Goal: Task Accomplishment & Management: Manage account settings

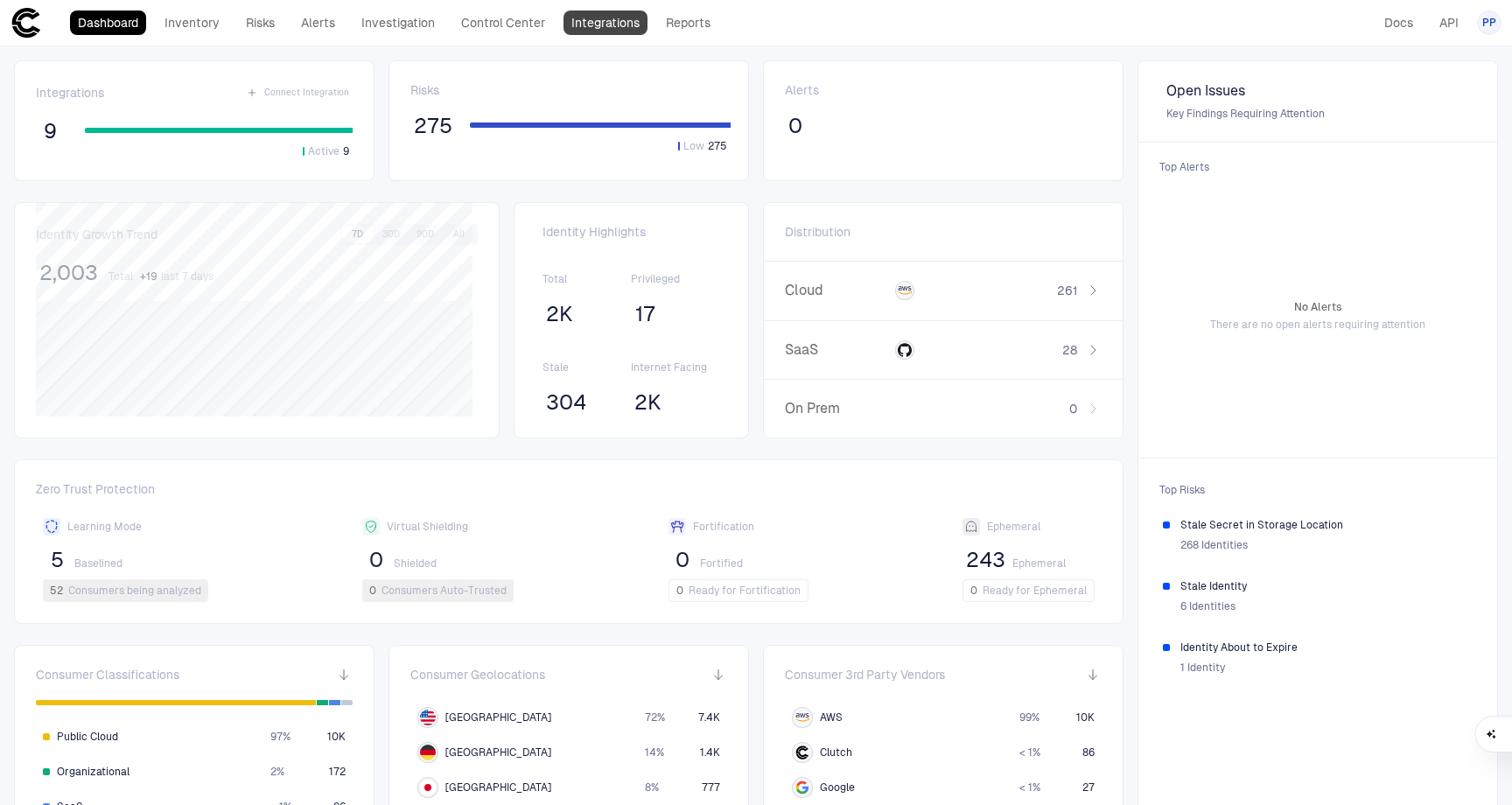
click at [623, 27] on link "Integrations" at bounding box center [605, 23] width 84 height 25
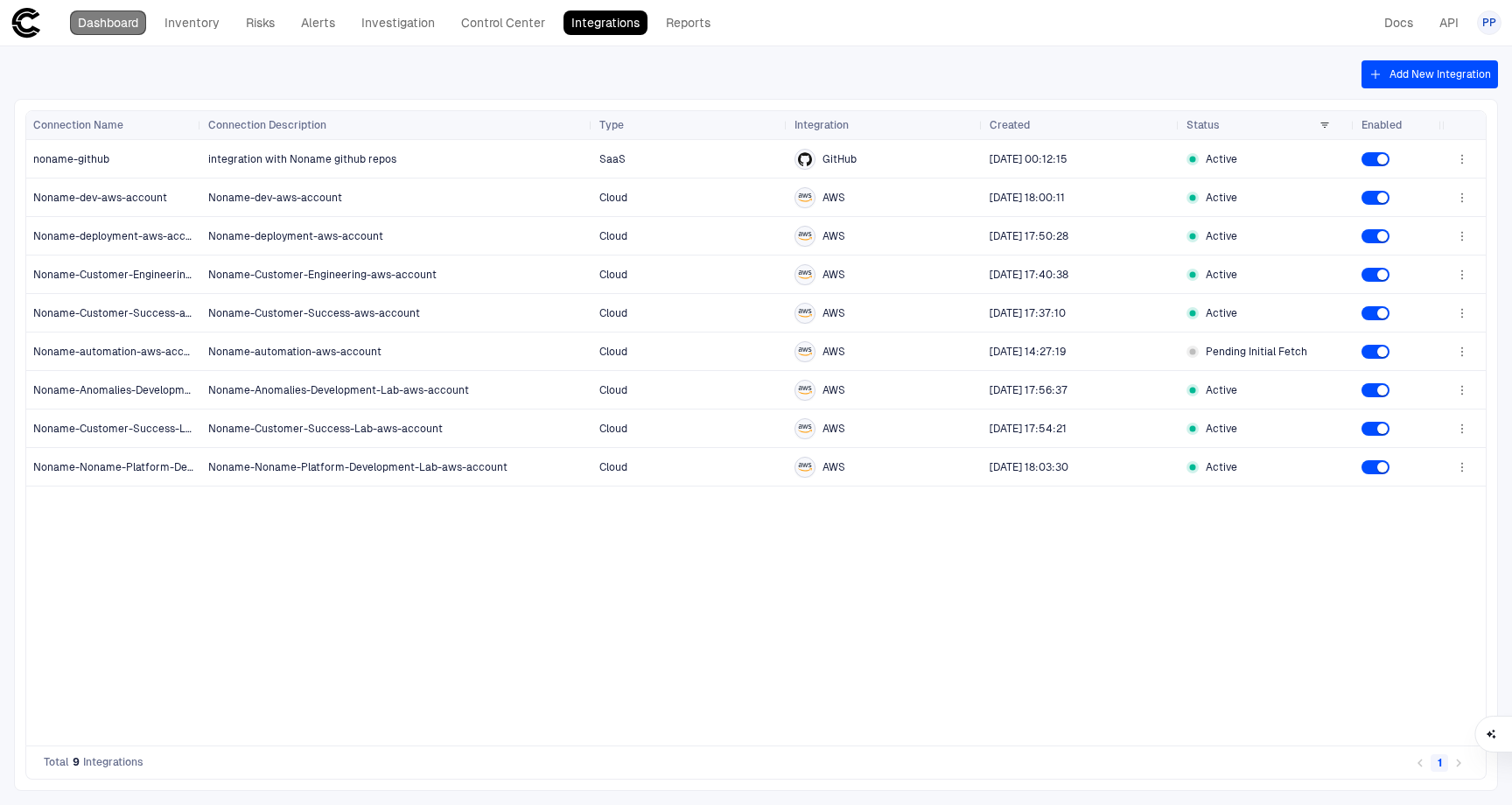
click at [124, 25] on link "Dashboard" at bounding box center [108, 23] width 76 height 25
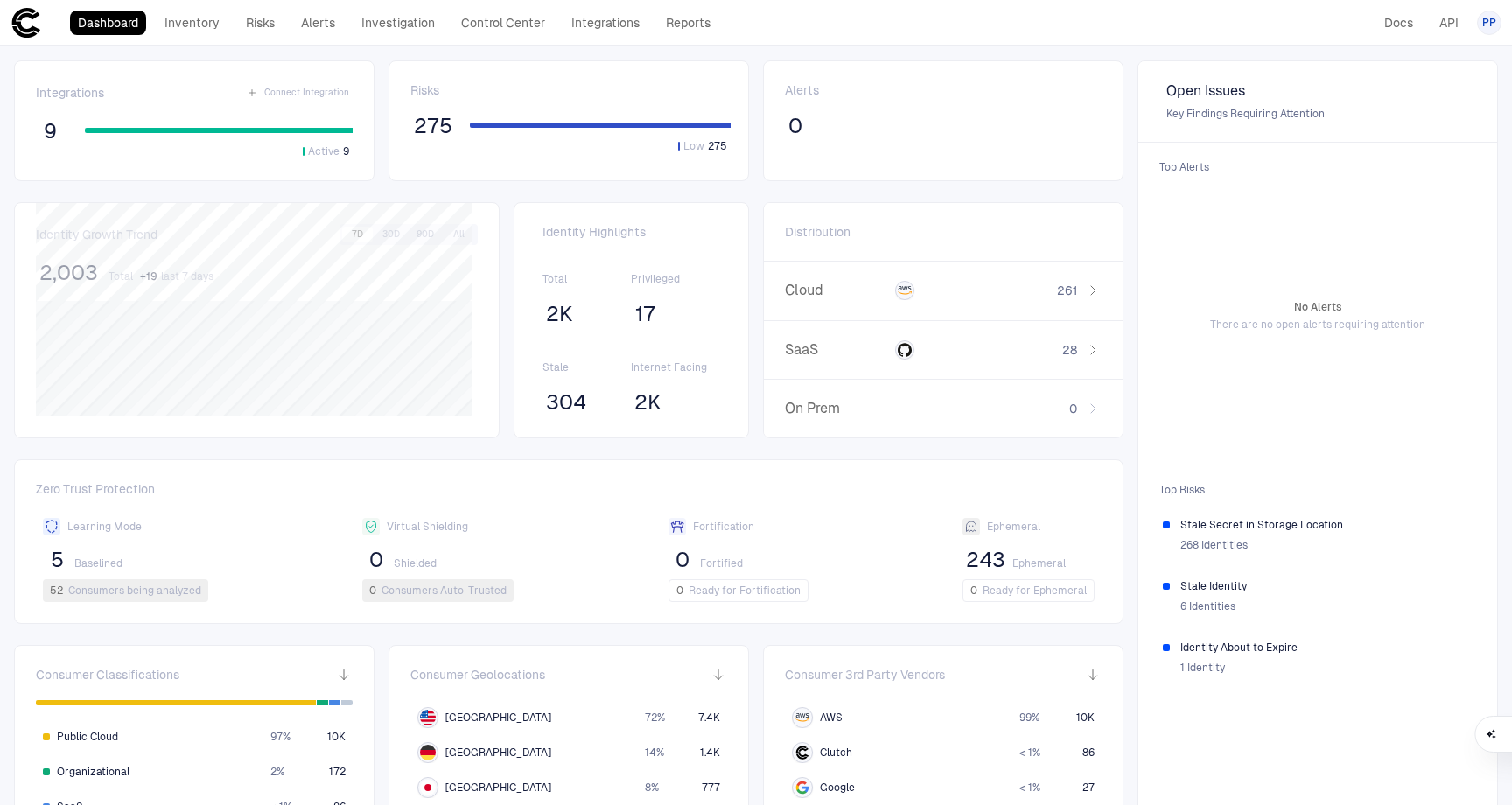
click at [1487, 27] on span "PP" at bounding box center [1489, 23] width 14 height 14
click at [1414, 113] on span "Admin Settings" at bounding box center [1403, 112] width 75 height 14
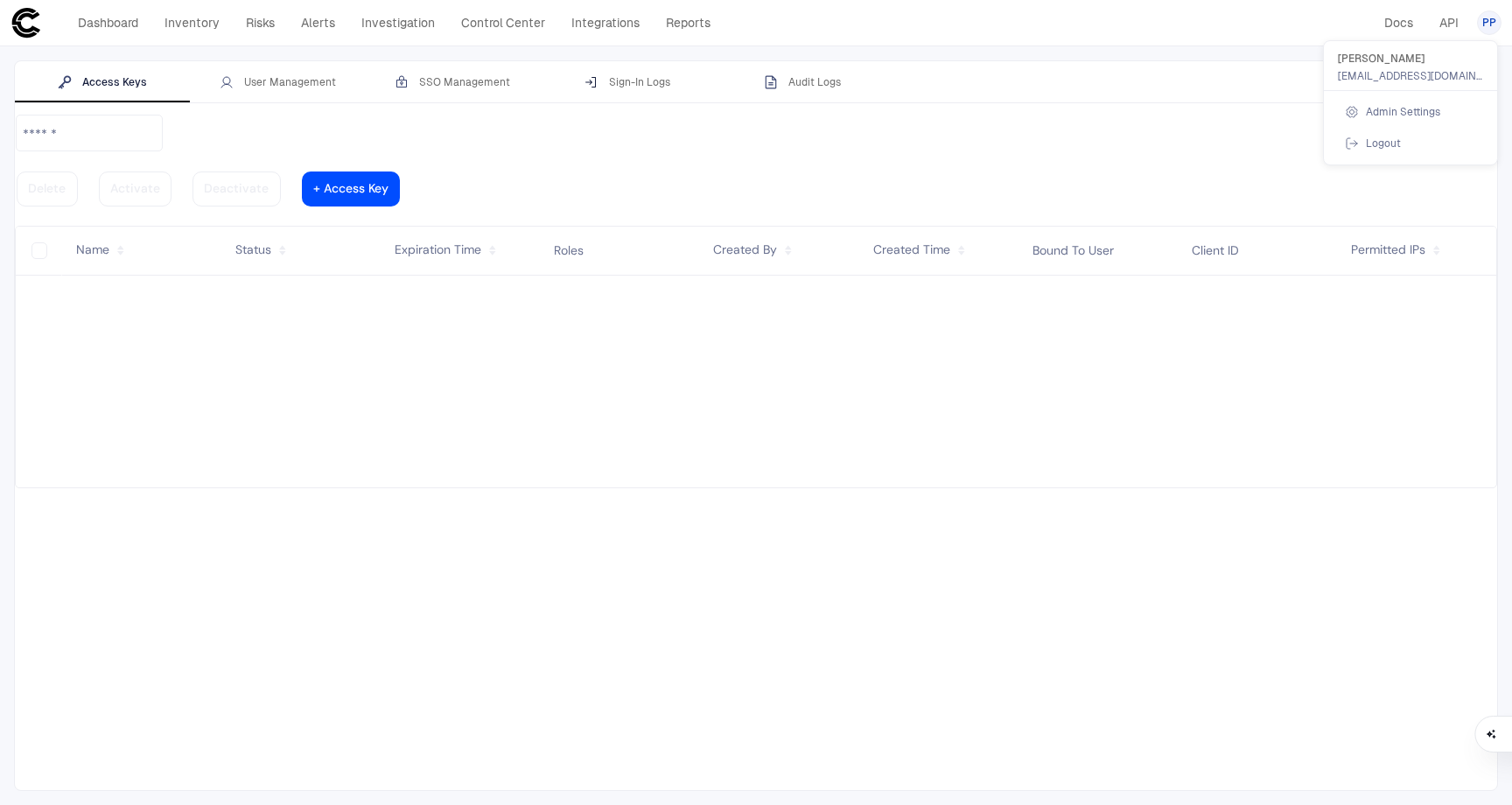
click at [0, 0] on span "Admin Settings" at bounding box center [0, 0] width 0 height 0
click at [276, 84] on div at bounding box center [756, 402] width 1512 height 805
click at [272, 79] on div "User Management" at bounding box center [277, 81] width 116 height 14
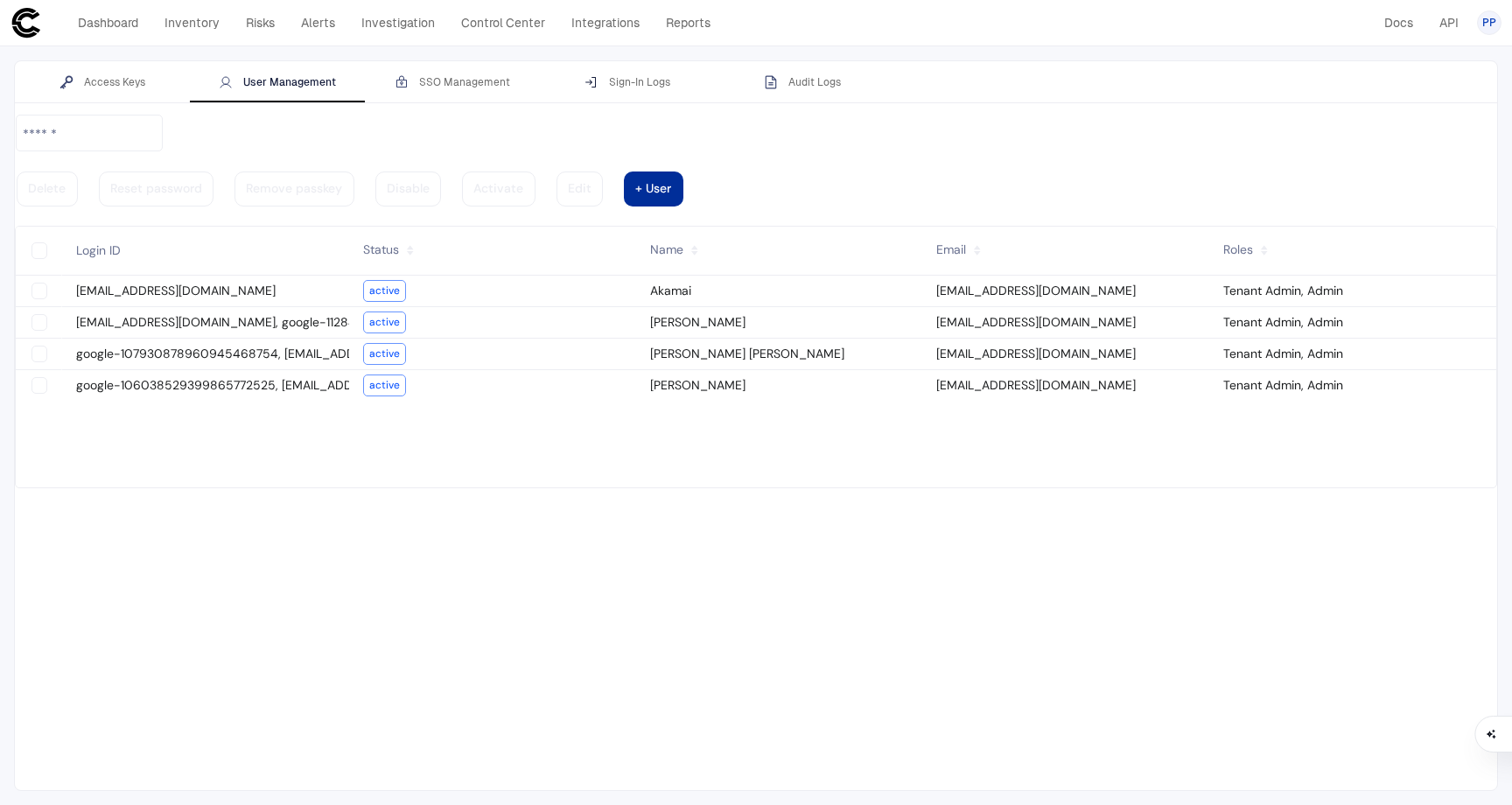
click at [671, 185] on div at bounding box center [653, 188] width 36 height 9
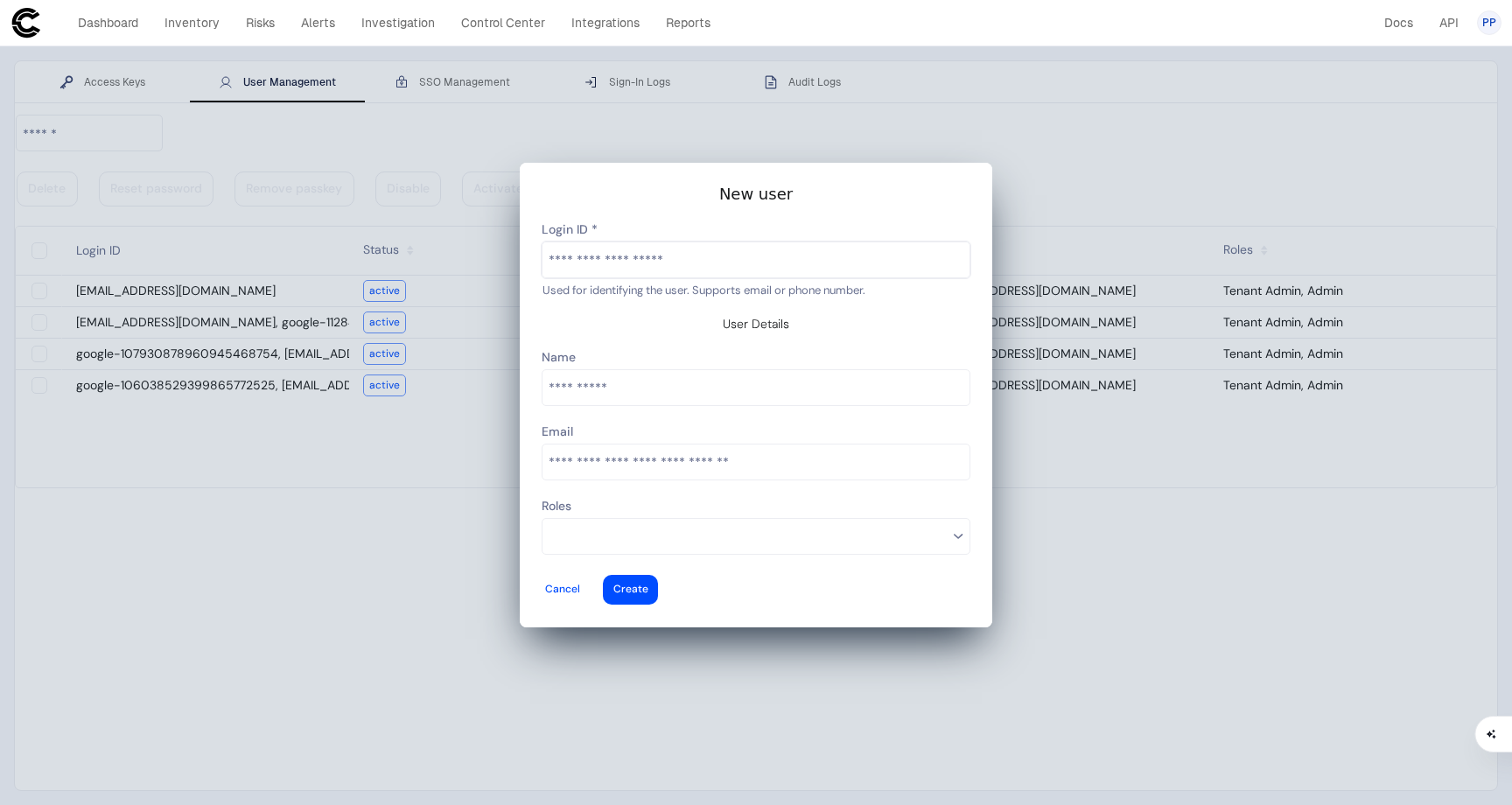
click at [769, 277] on input "text" at bounding box center [756, 259] width 427 height 35
type input "**********"
type vaadin-text-field "[EMAIL_ADDRESS][DOMAIN_NAME]"
type descope-text-field "[EMAIL_ADDRESS][DOMAIN_NAME]"
type input "**********"
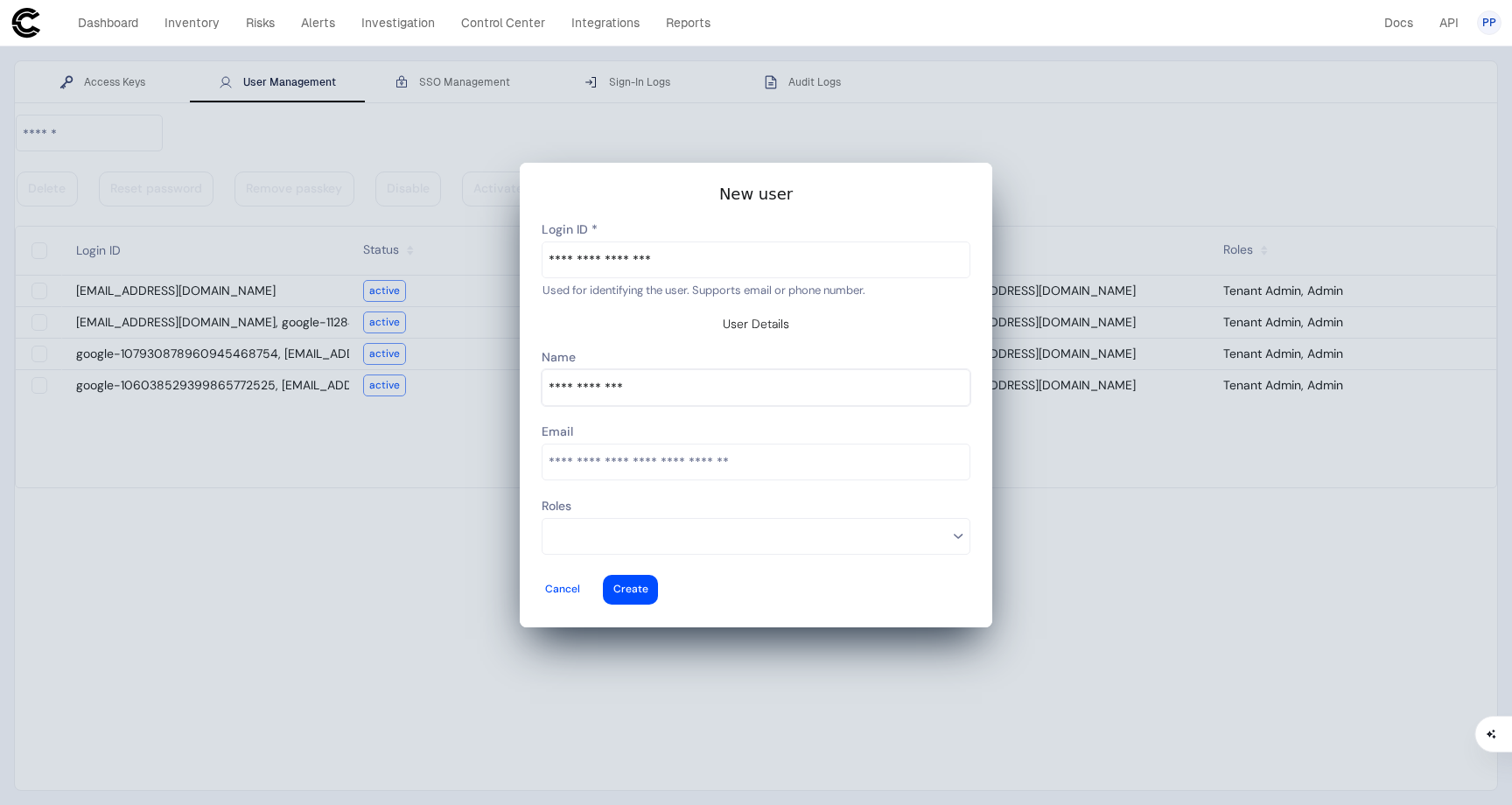
type vaadin-text-field "[PERSON_NAME]"
type descope-text-field "[PERSON_NAME]"
type input "*"
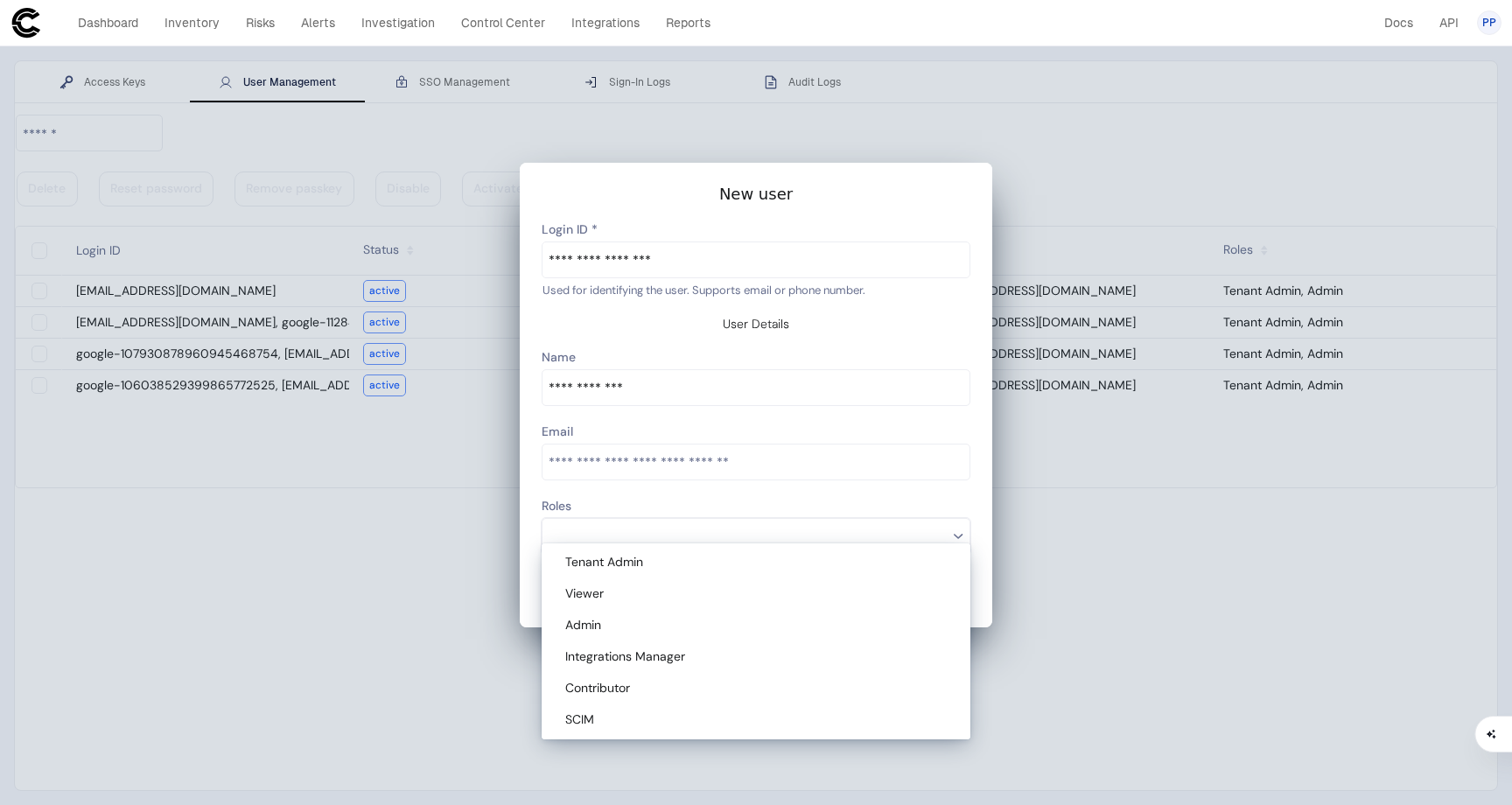
click at [634, 560] on span "Tenant Admin" at bounding box center [604, 562] width 78 height 16
click at [665, 617] on vaadin-multi-select-combo-box-item "Admin" at bounding box center [756, 625] width 421 height 31
type descope-multi-select-combo-box "Tenant Admin,Admin"
click at [974, 414] on div at bounding box center [756, 395] width 472 height 465
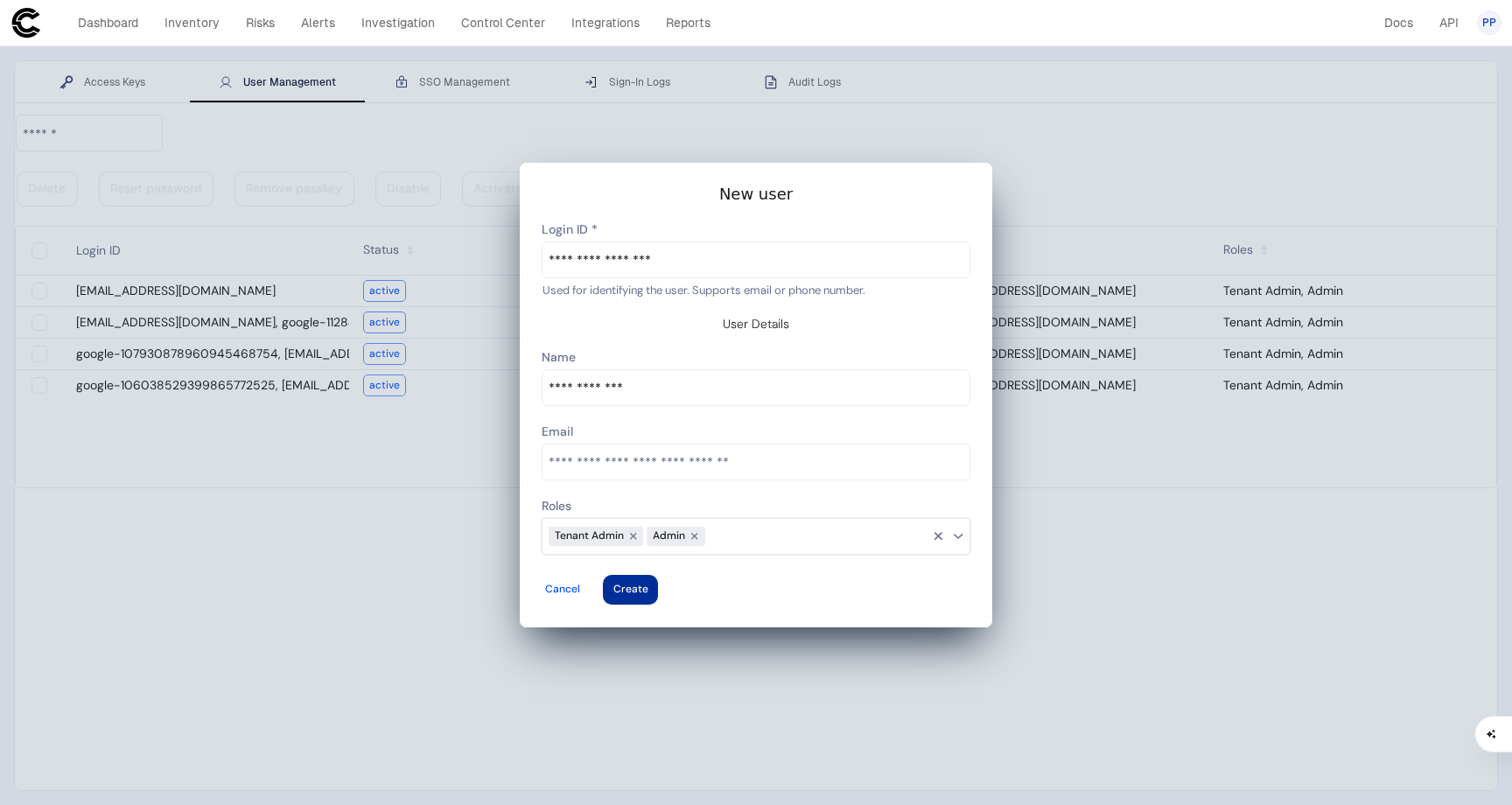
click at [658, 575] on vaadin-button "Create" at bounding box center [631, 589] width 55 height 29
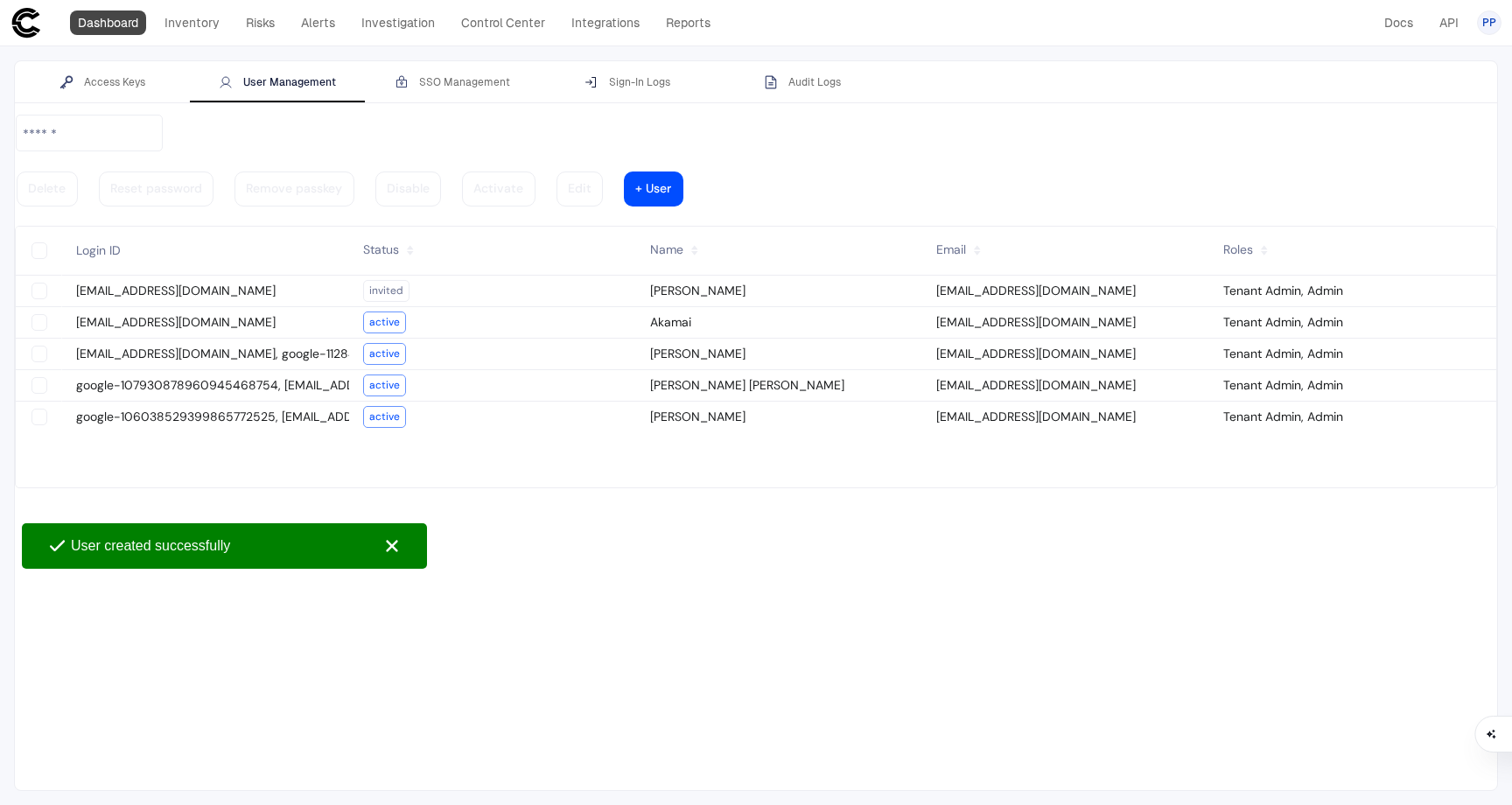
click at [111, 28] on link "Dashboard" at bounding box center [108, 23] width 76 height 25
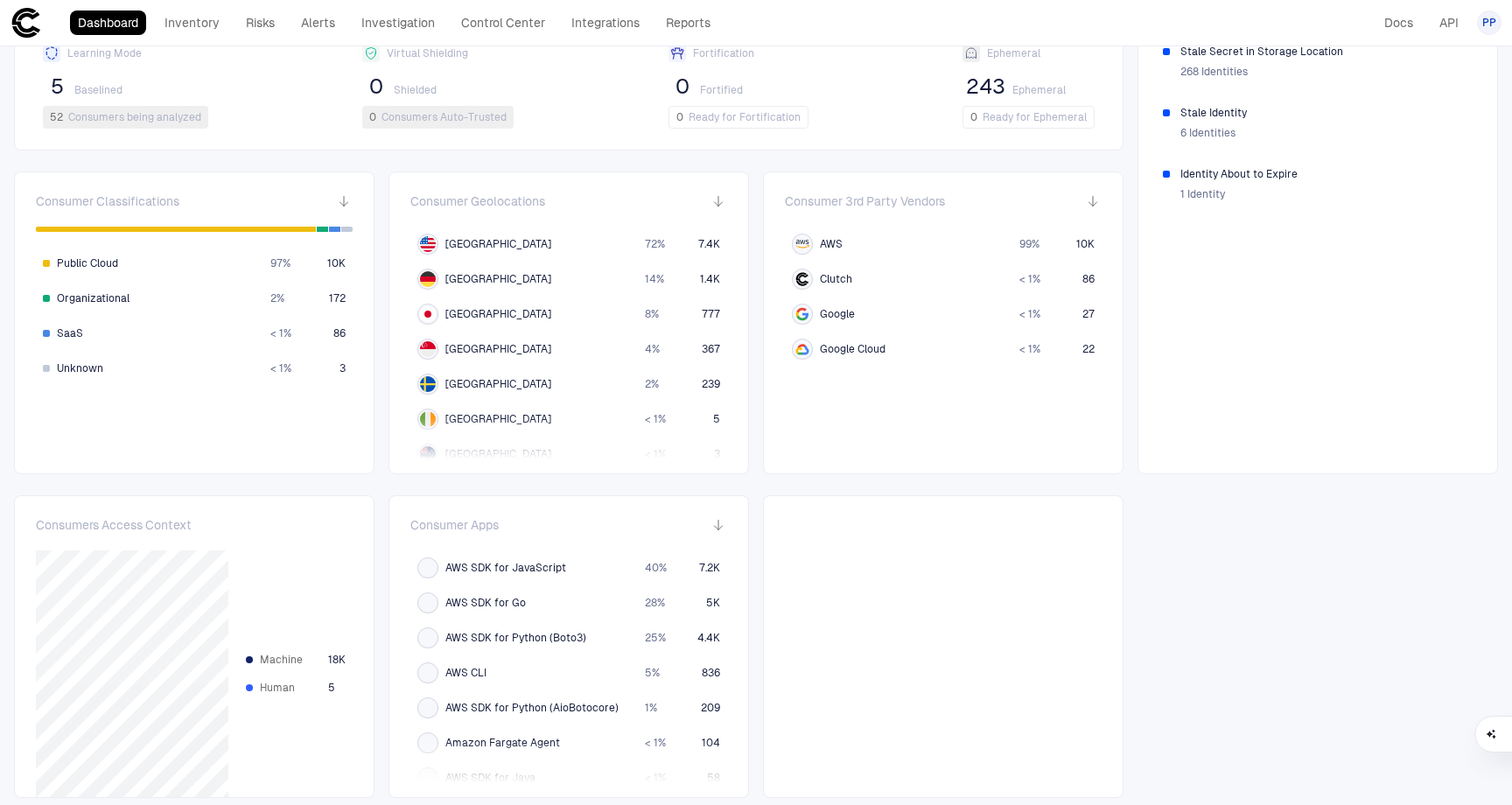
scroll to position [480, 0]
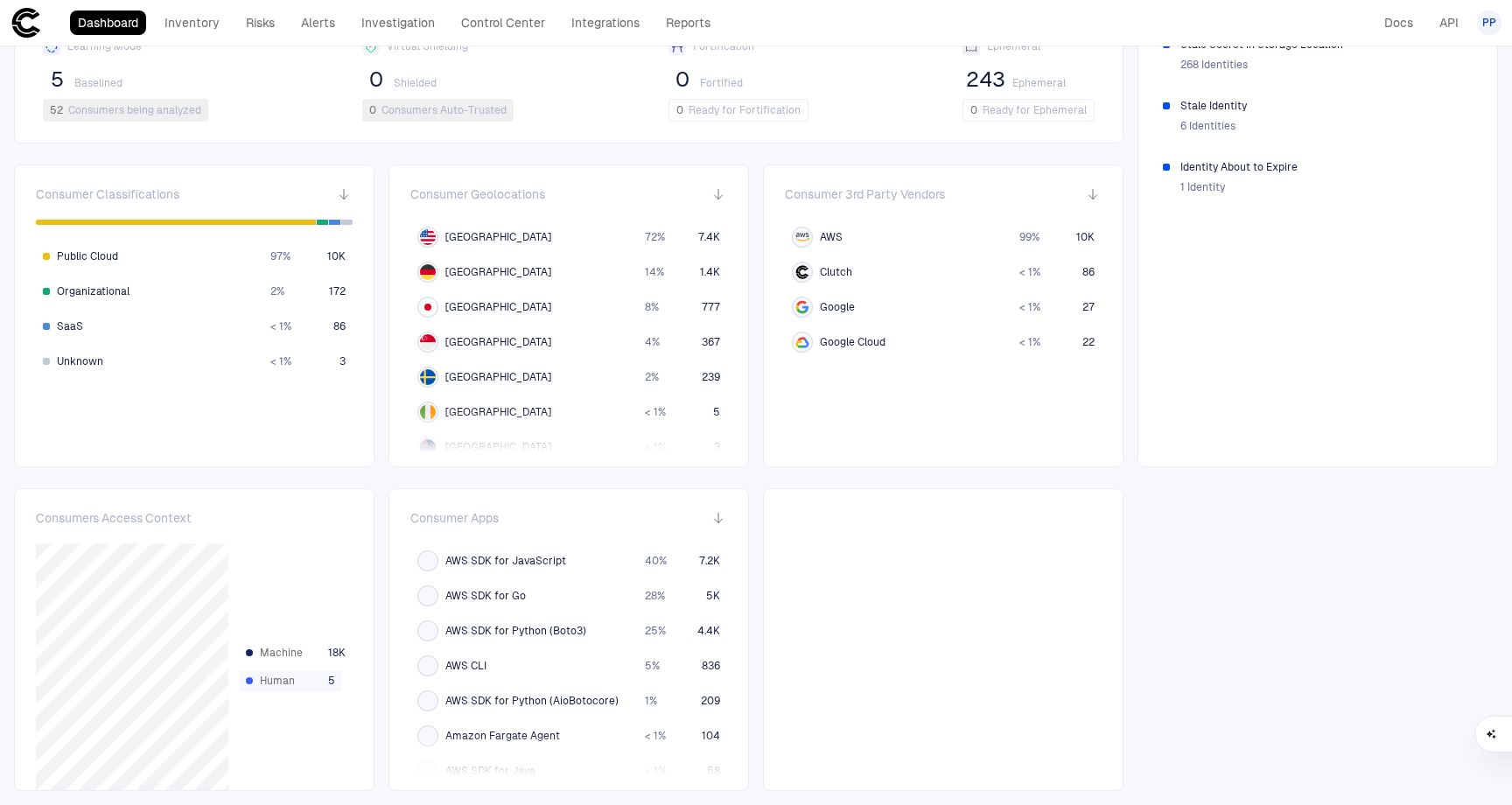
click at [261, 680] on span "Human" at bounding box center [291, 681] width 62 height 14
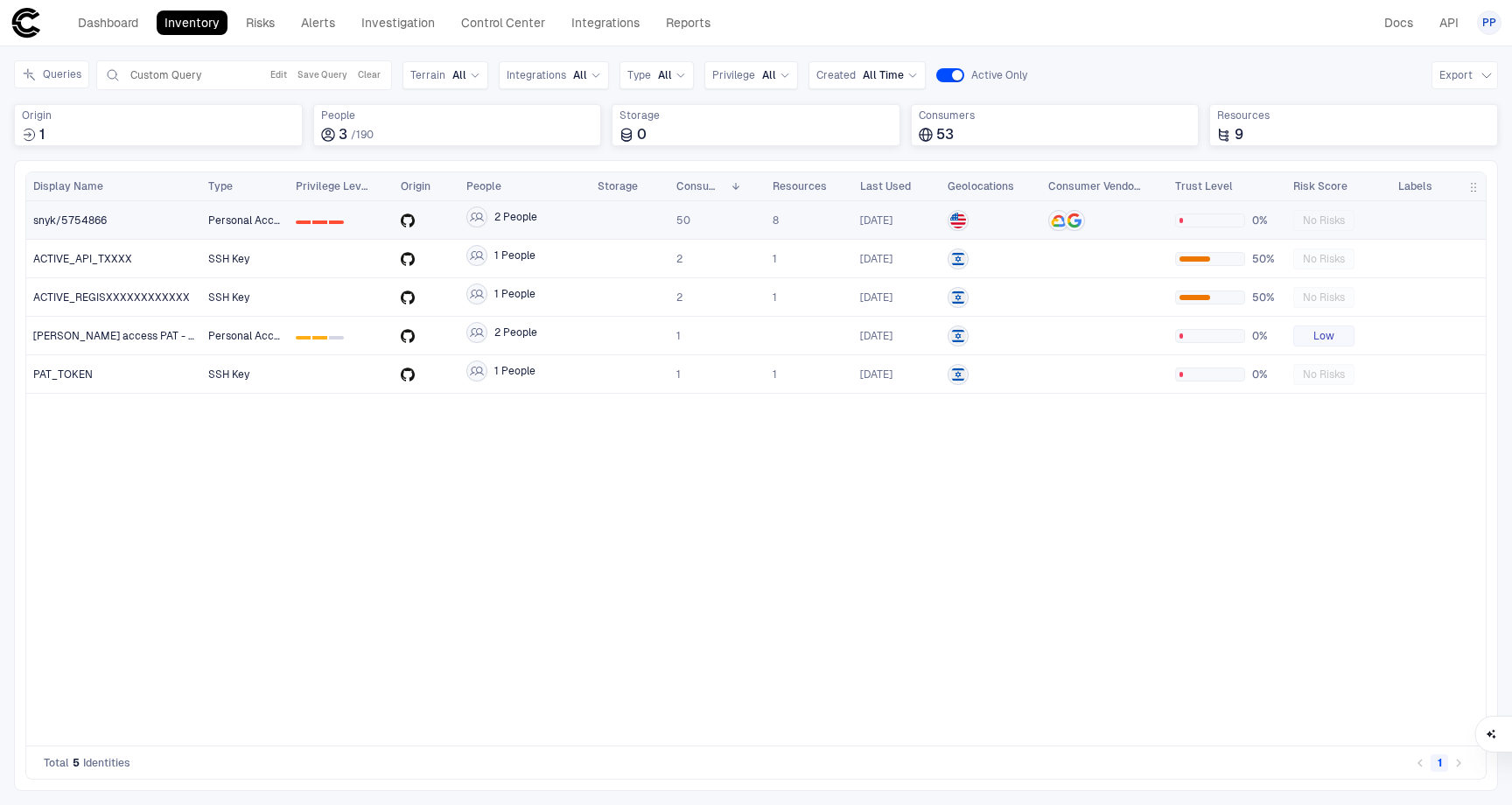
click at [120, 222] on div "snyk/5754866" at bounding box center [114, 221] width 162 height 14
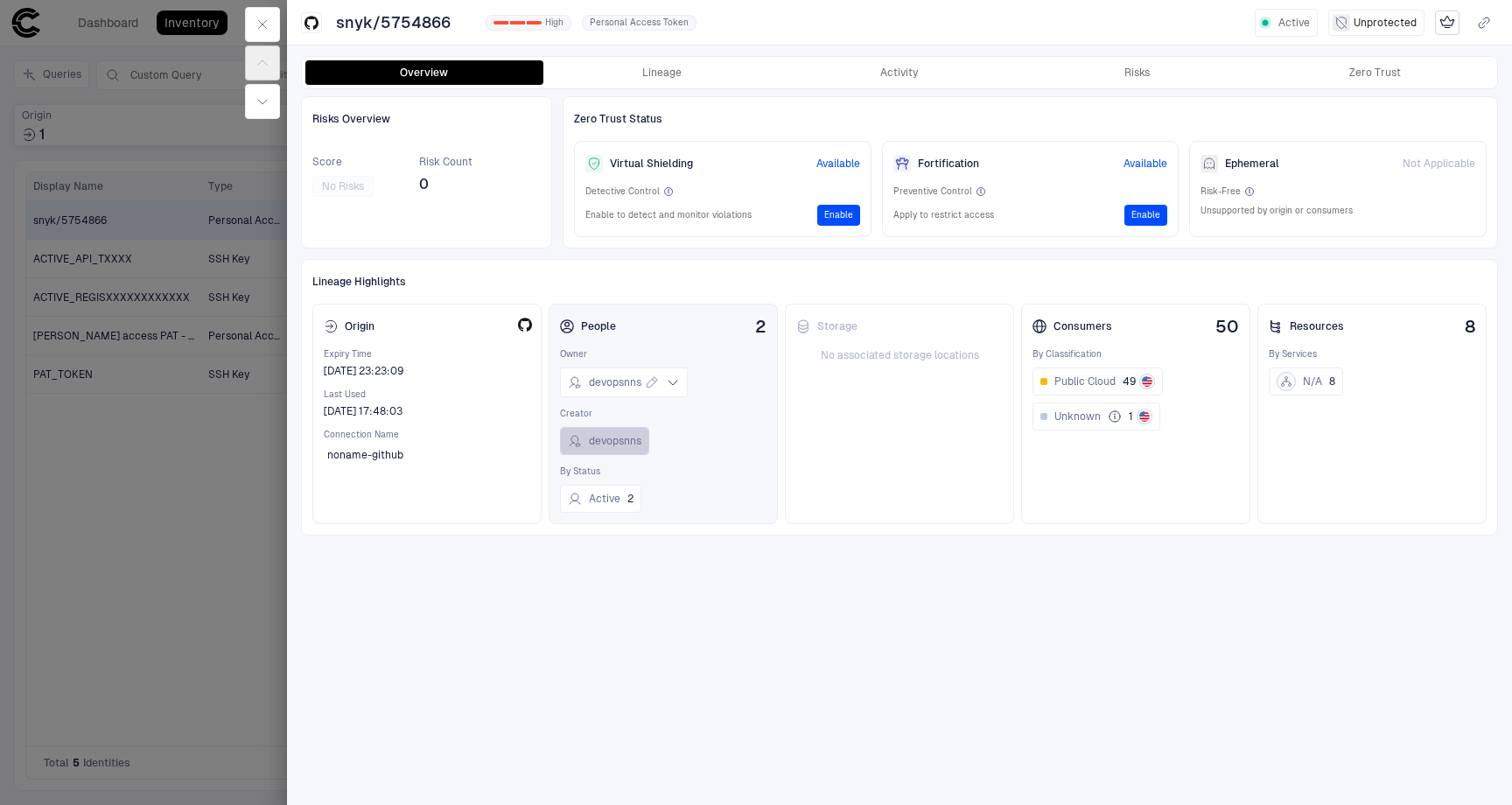
click at [620, 443] on span "devopsnns" at bounding box center [614, 440] width 52 height 14
